Goal: Information Seeking & Learning: Learn about a topic

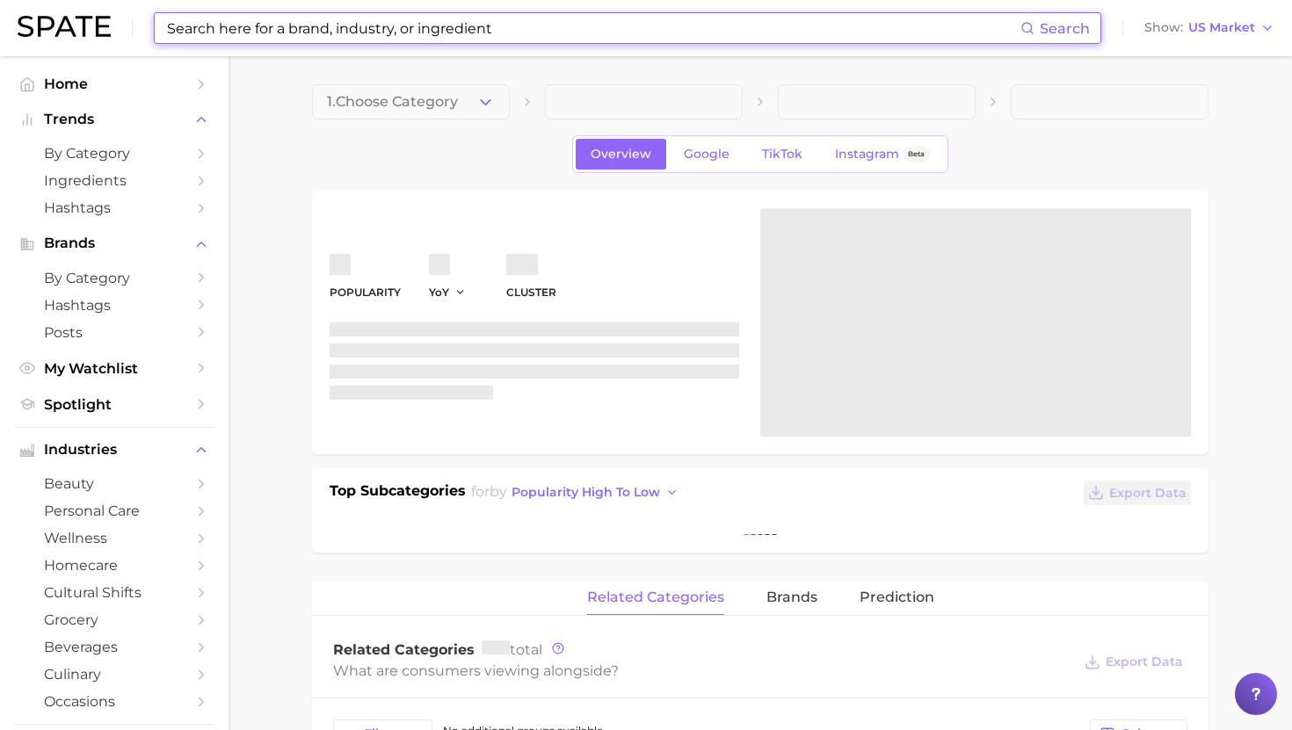
click at [514, 34] on input at bounding box center [592, 28] width 855 height 30
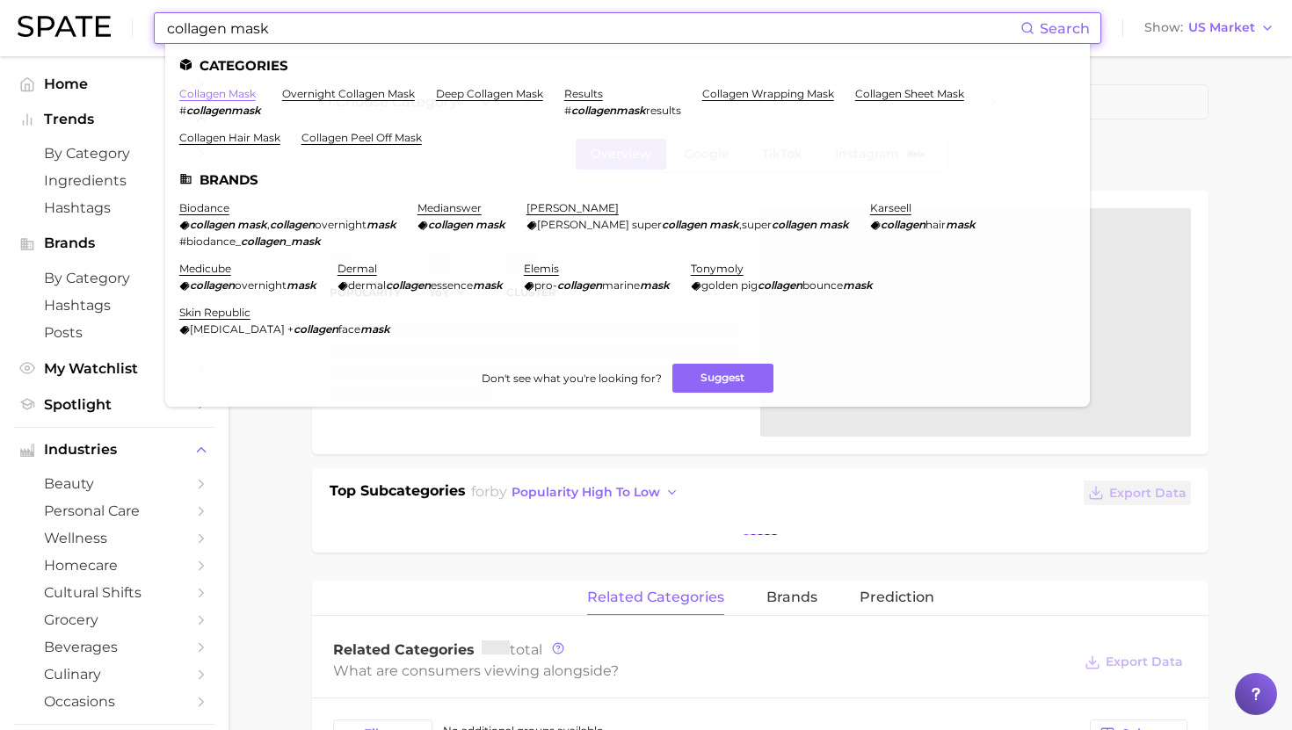
type input "collagen mask"
click at [240, 93] on link "collagen mask" at bounding box center [217, 93] width 76 height 13
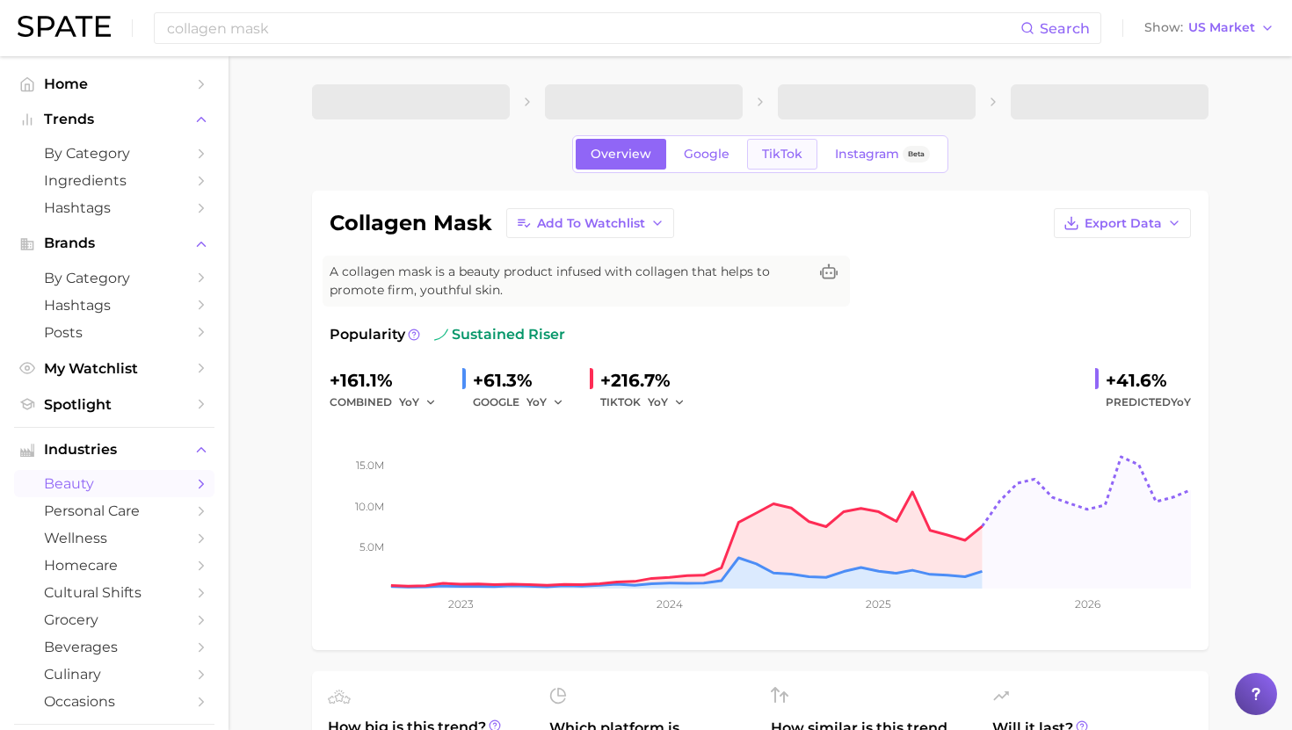
click at [779, 148] on span "TikTok" at bounding box center [782, 154] width 40 height 15
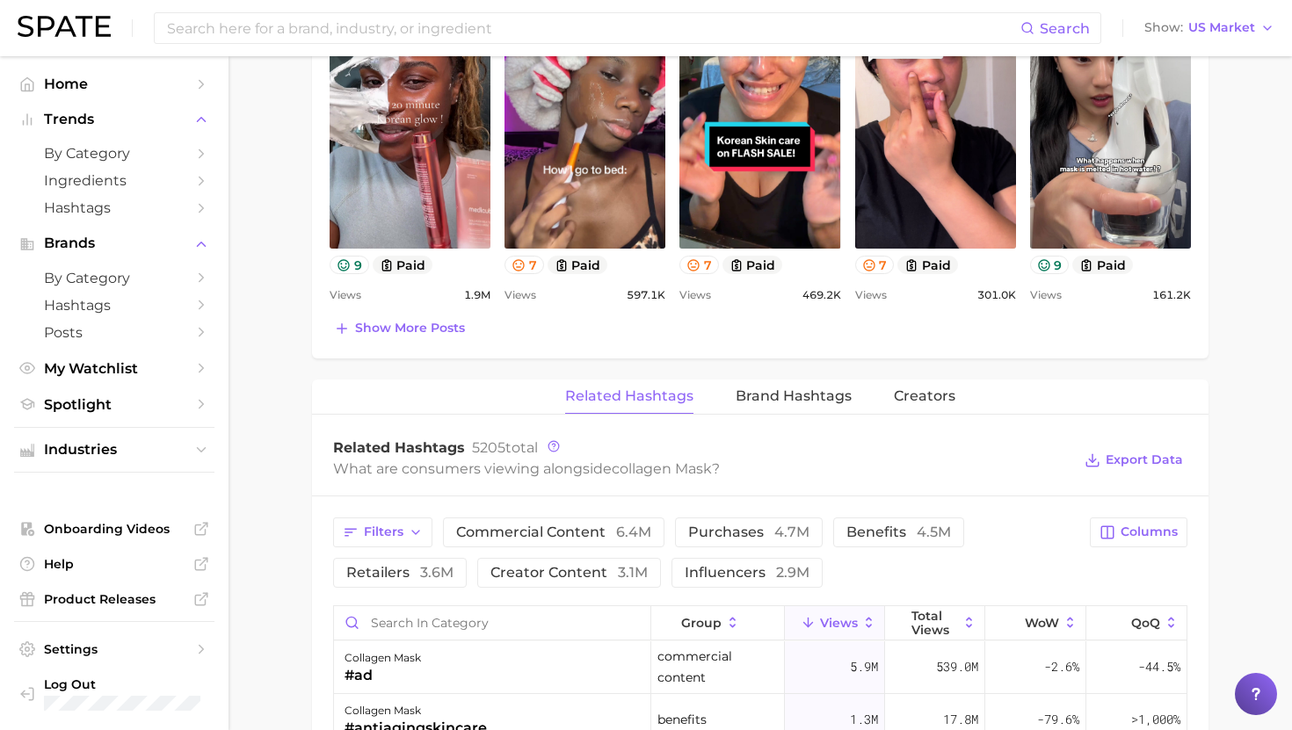
scroll to position [1307, 0]
